Goal: Find specific page/section: Find specific page/section

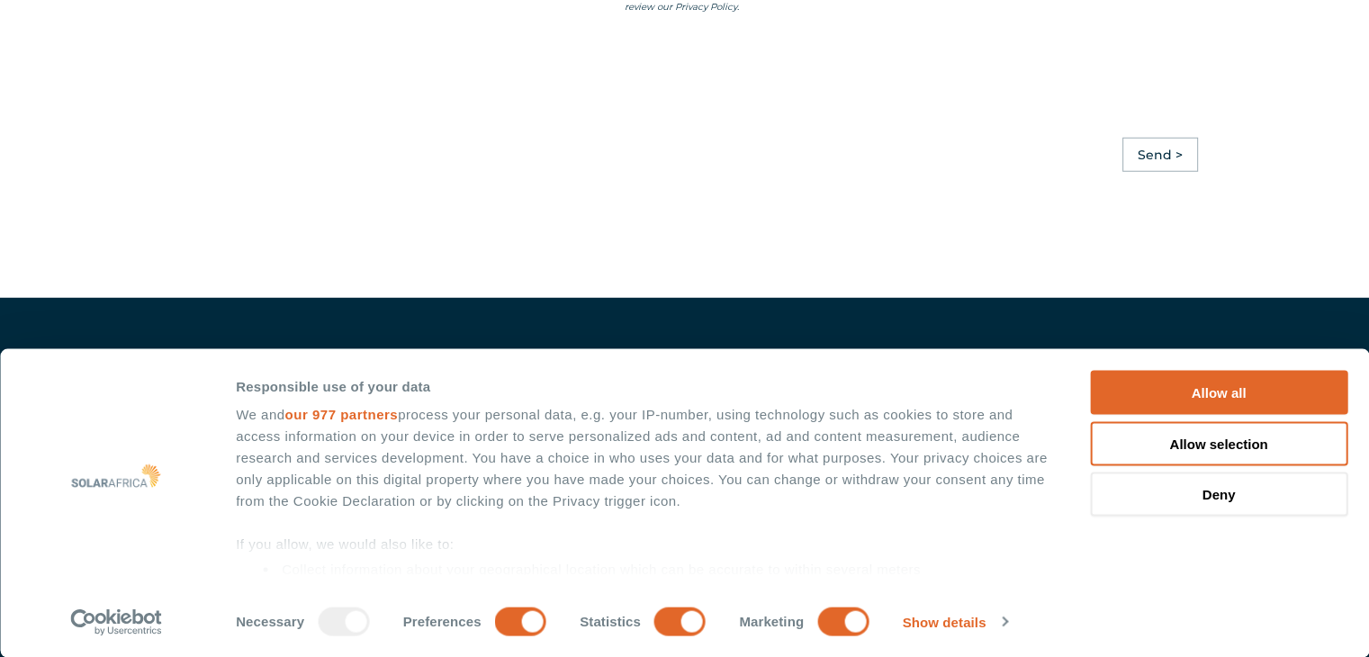
scroll to position [5174, 0]
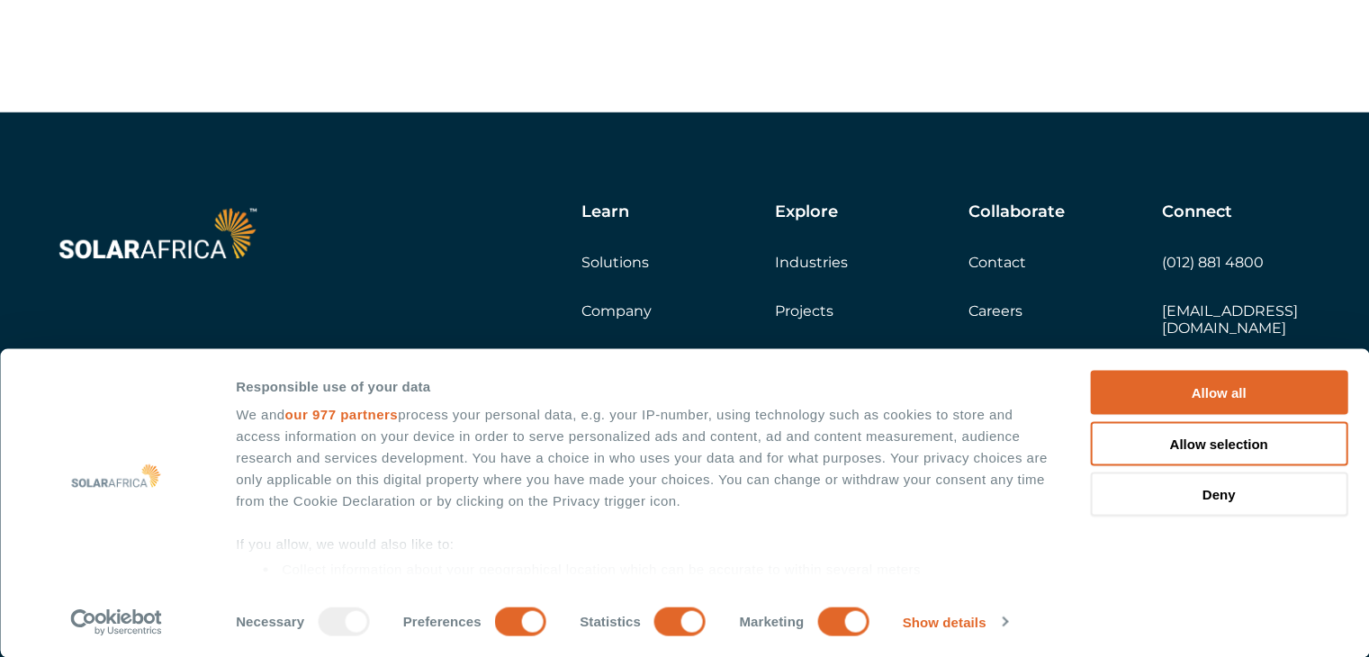
click at [815, 320] on link "Projects" at bounding box center [804, 310] width 59 height 17
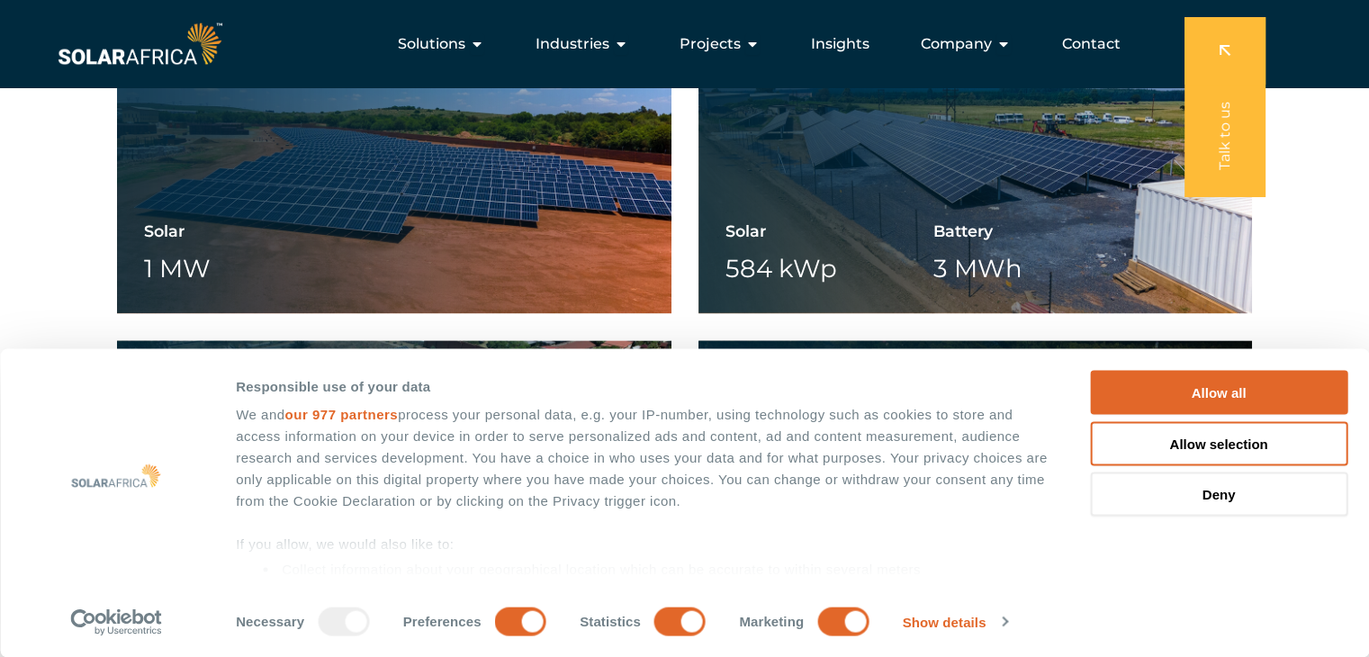
scroll to position [2211, 0]
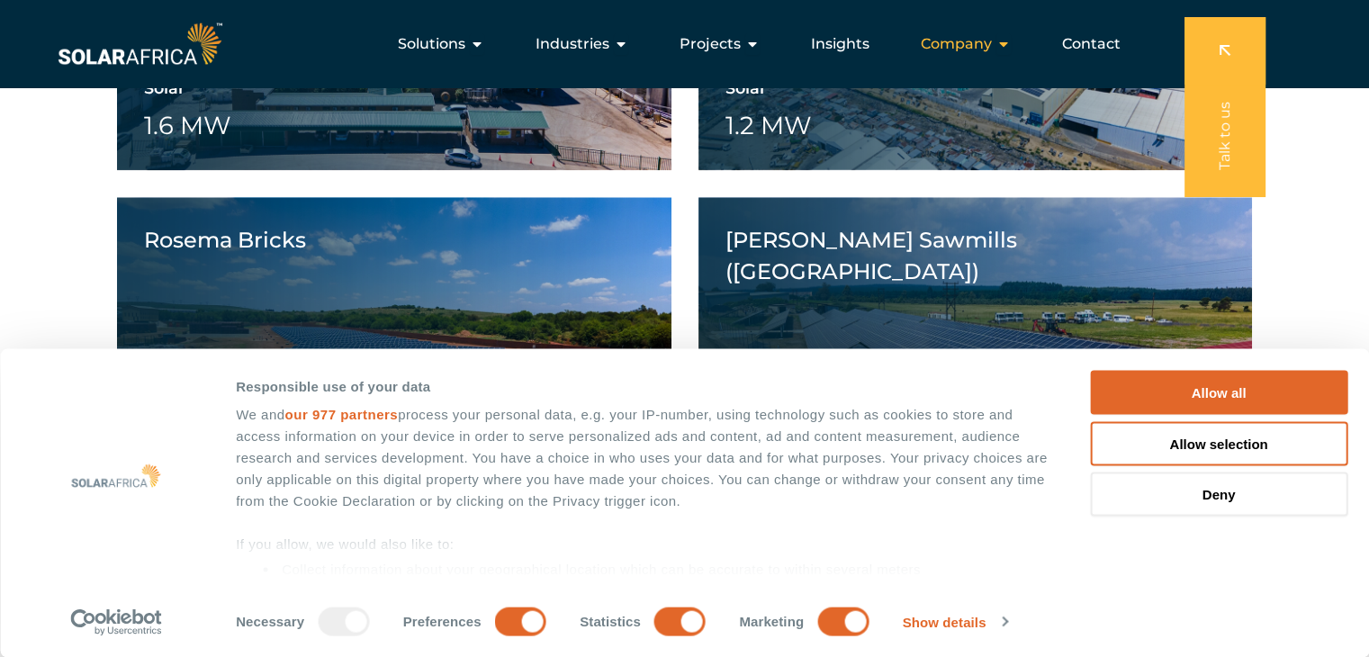
click at [977, 47] on span "Company" at bounding box center [956, 44] width 71 height 22
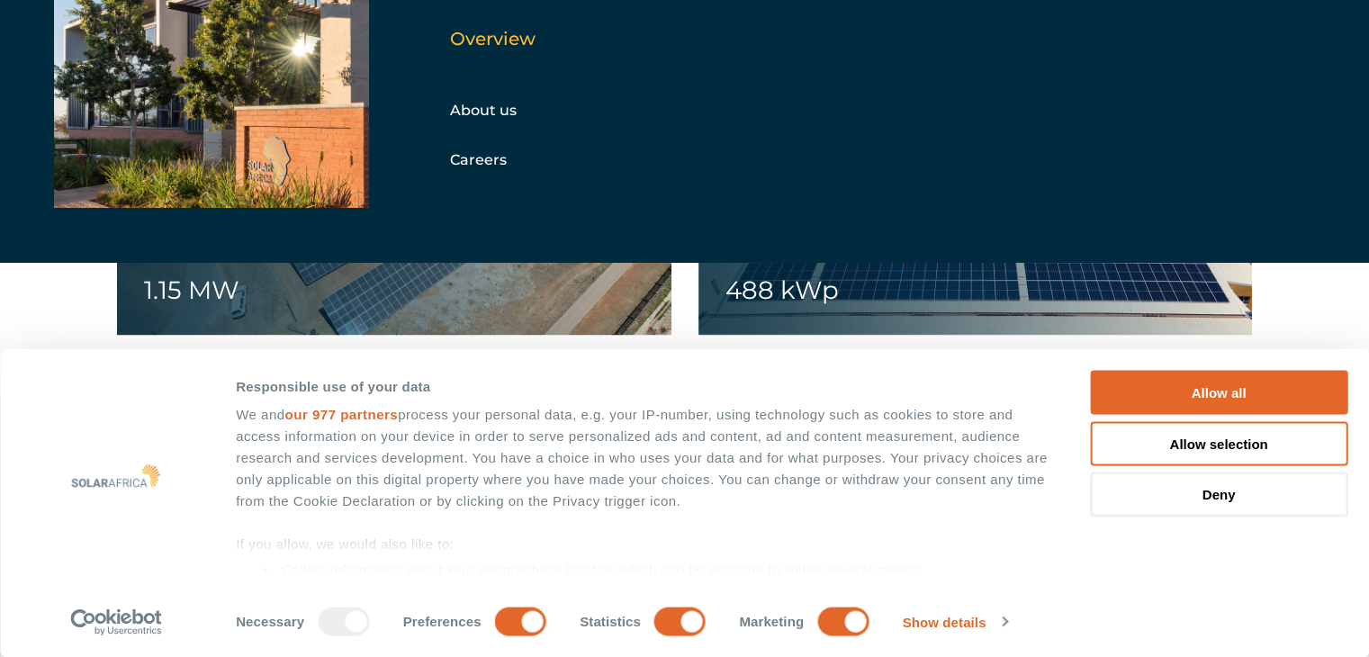
scroll to position [2751, 0]
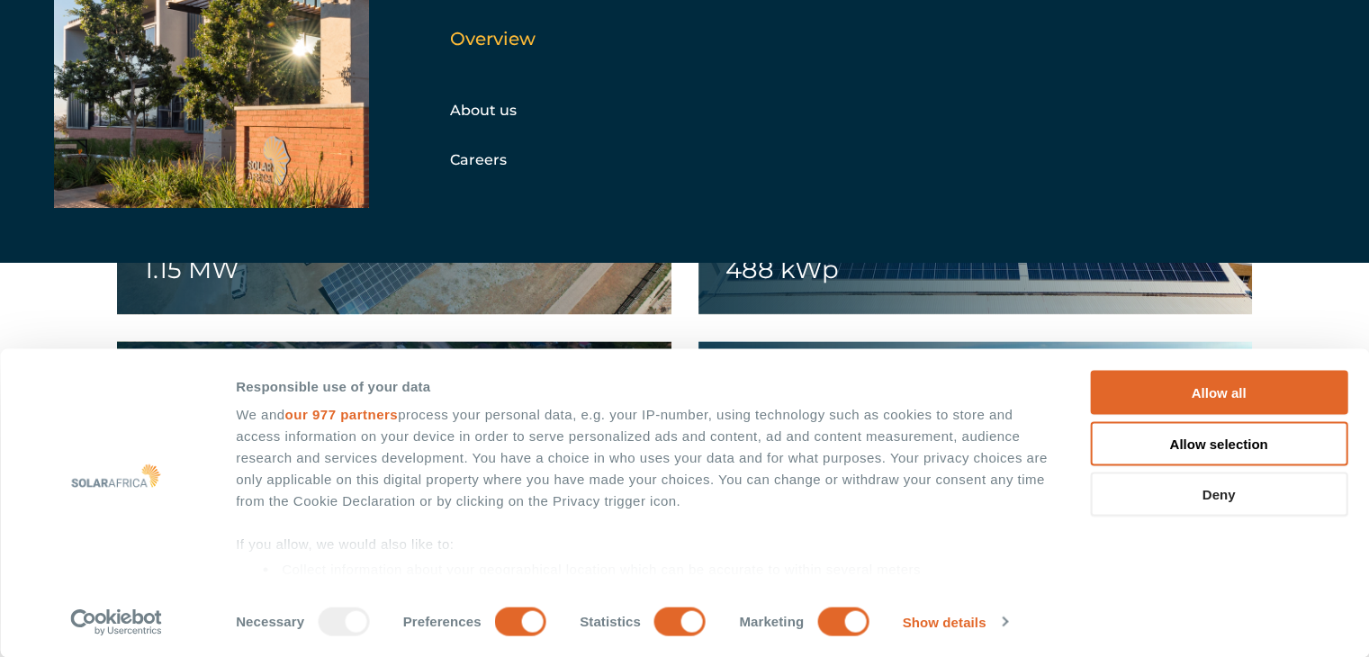
click at [1210, 491] on button "Deny" at bounding box center [1218, 495] width 257 height 44
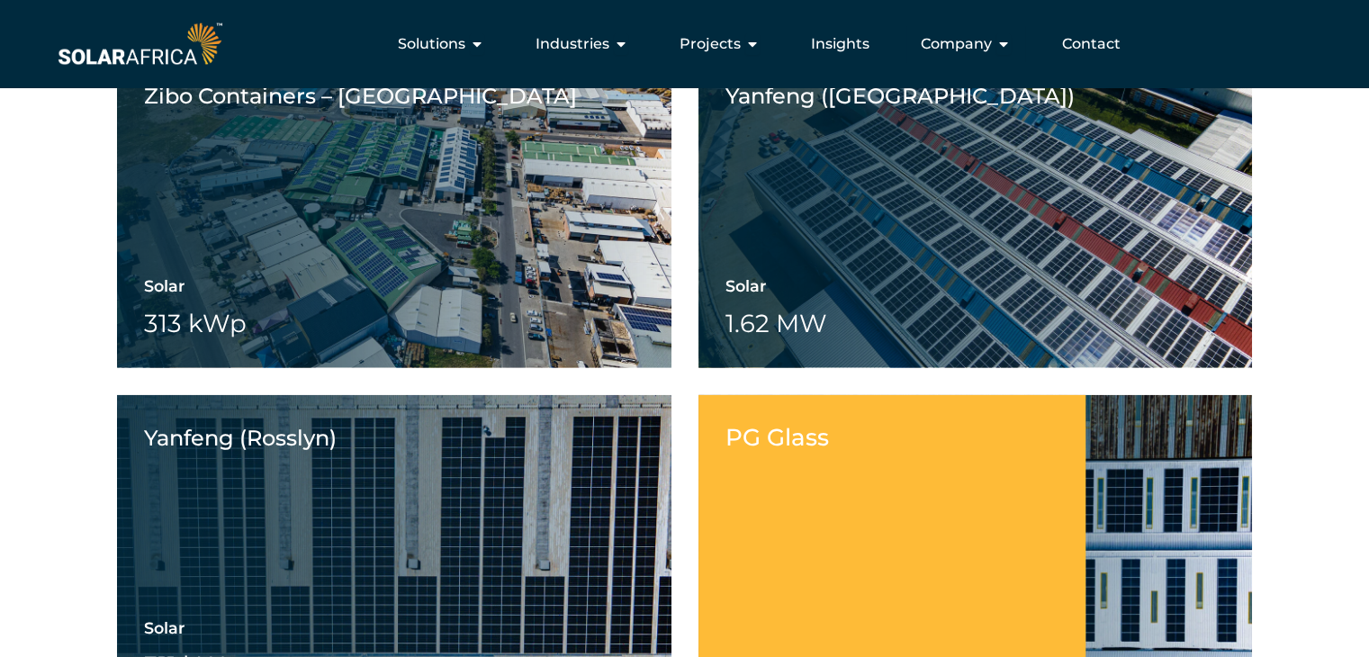
scroll to position [4551, 0]
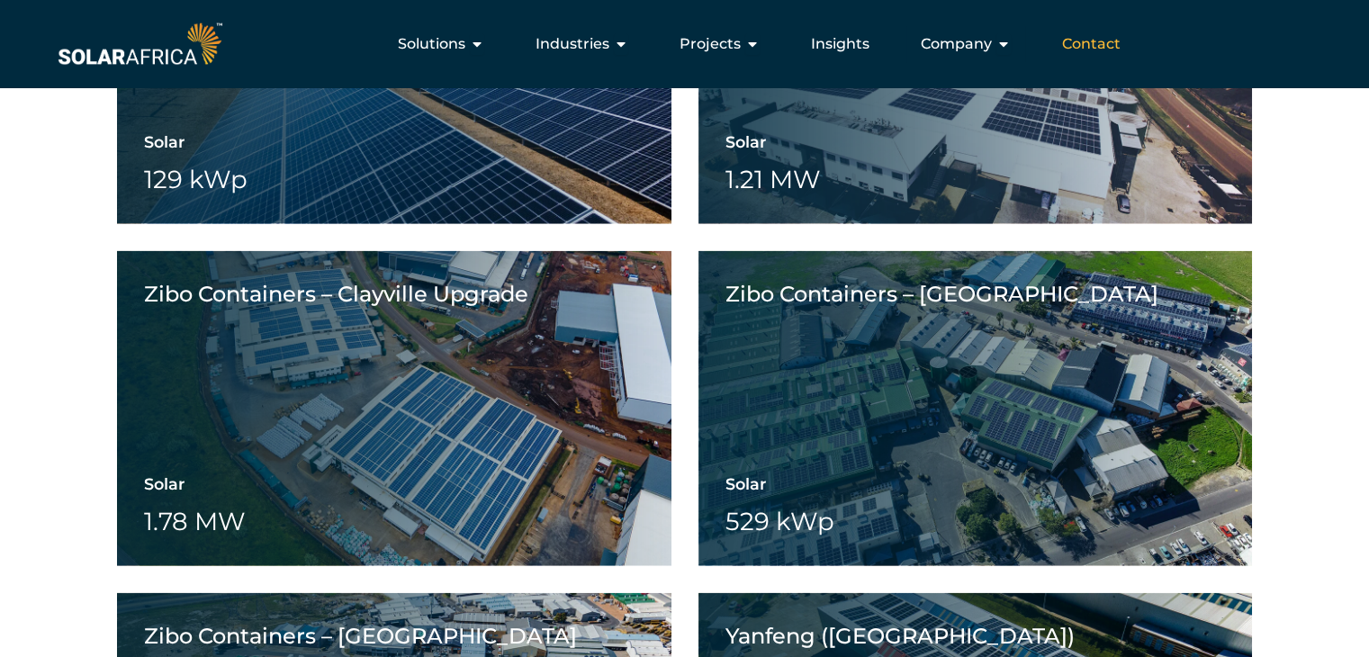
click at [1083, 48] on span "Contact" at bounding box center [1091, 44] width 59 height 22
